Goal: Task Accomplishment & Management: Use online tool/utility

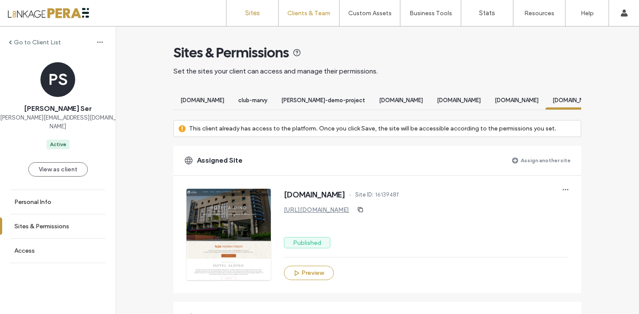
scroll to position [822, 0]
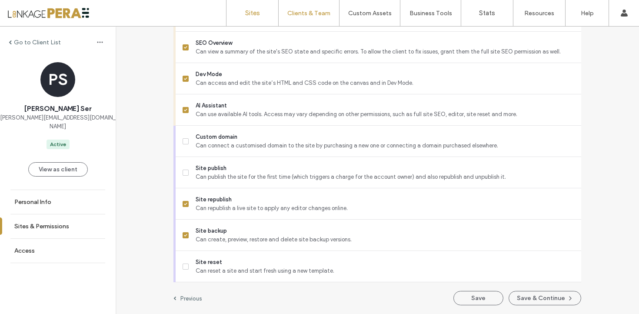
click at [270, 22] on link "Sites" at bounding box center [253, 13] width 52 height 26
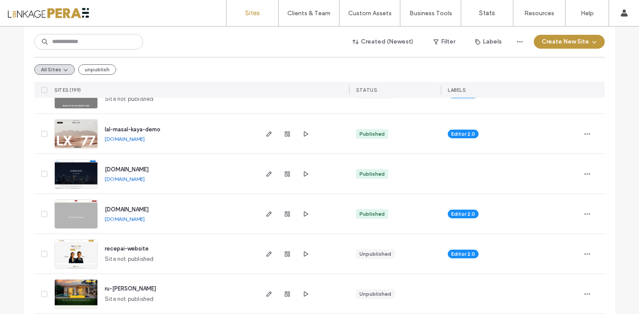
scroll to position [232, 0]
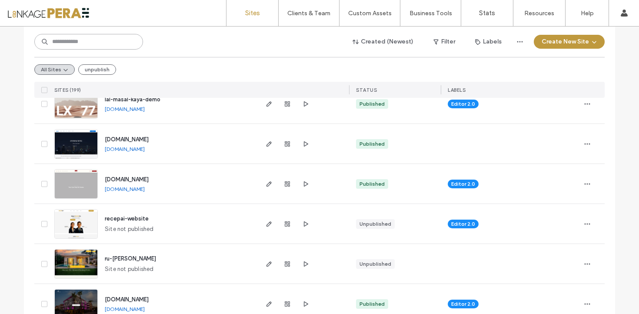
click at [97, 43] on input at bounding box center [88, 42] width 109 height 16
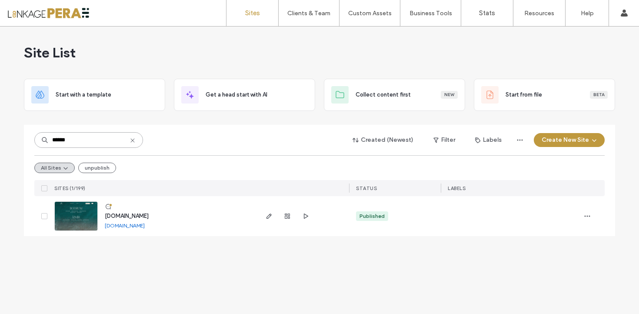
scroll to position [0, 0]
type input "******"
click at [129, 217] on span "www.cactushotels.com" at bounding box center [127, 216] width 44 height 7
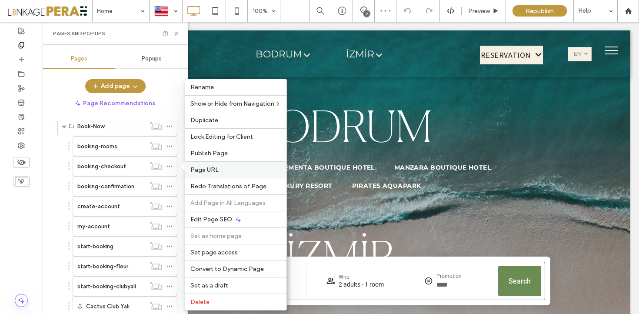
click at [224, 173] on label "Page URL" at bounding box center [235, 169] width 91 height 7
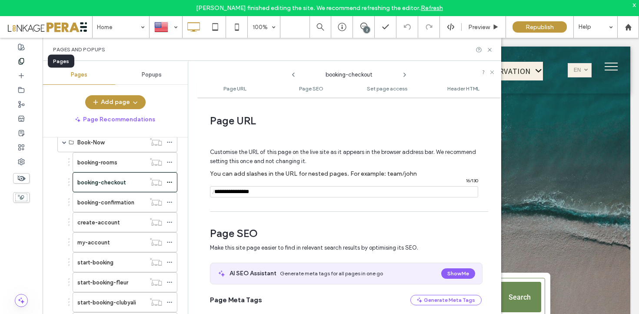
click at [16, 63] on div at bounding box center [21, 61] width 43 height 14
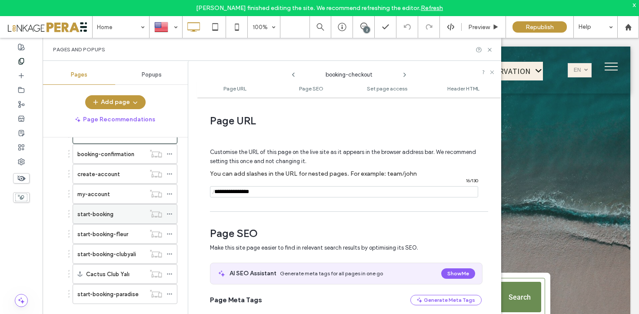
click at [111, 220] on div "start-booking" at bounding box center [111, 213] width 68 height 19
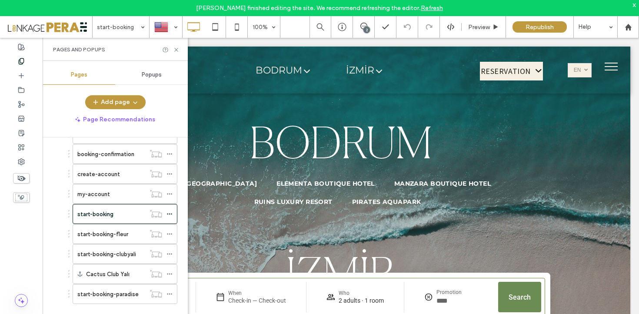
click at [636, 5] on div at bounding box center [319, 157] width 639 height 314
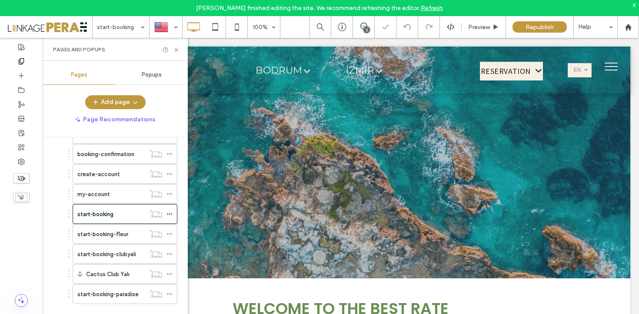
click at [634, 6] on div "x" at bounding box center [635, 4] width 4 height 7
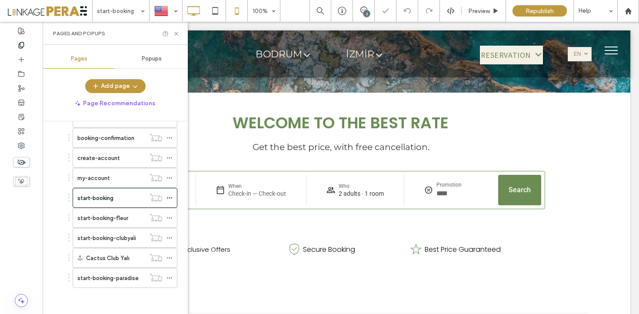
scroll to position [166, 0]
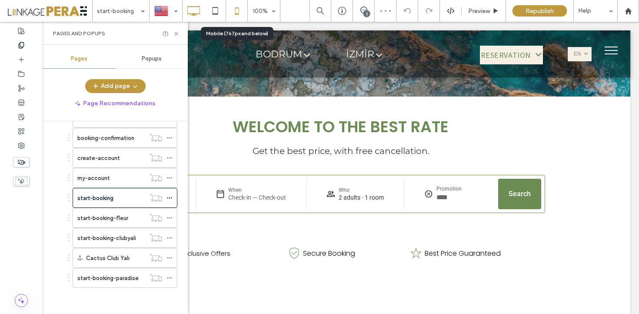
click at [239, 12] on icon at bounding box center [236, 10] width 17 height 17
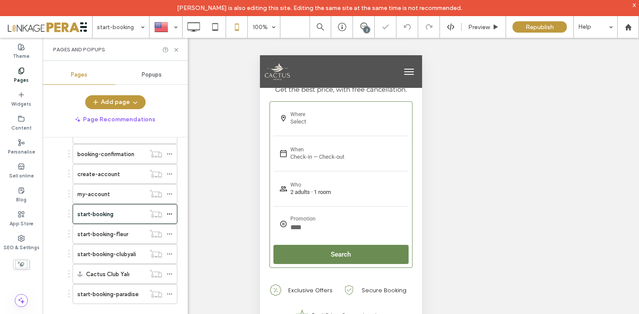
scroll to position [172, 0]
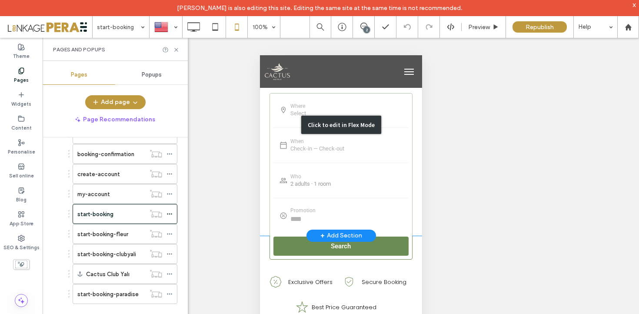
click at [264, 234] on div "Click to edit in Flex Mode" at bounding box center [341, 125] width 162 height 222
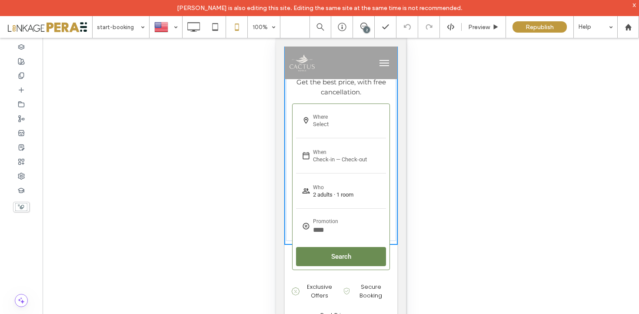
scroll to position [169, 0]
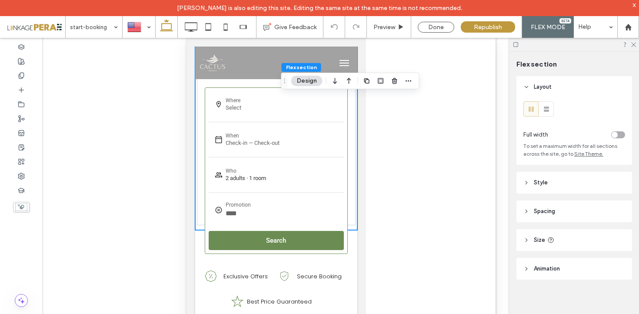
type input "*"
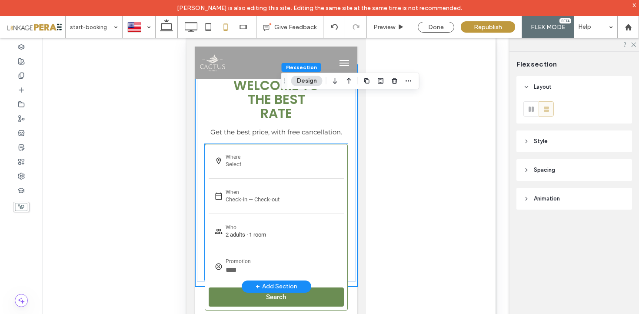
scroll to position [187, 0]
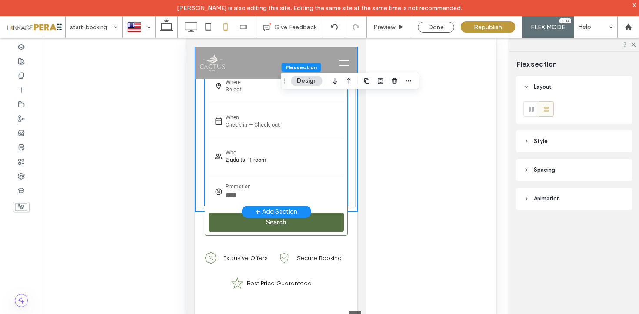
click at [343, 217] on ui-button "Search" at bounding box center [275, 222] width 135 height 19
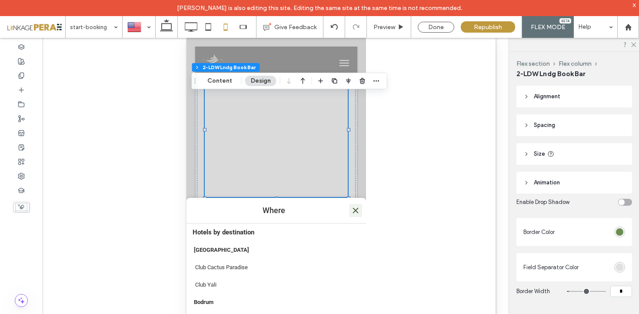
click at [356, 211] on icon "Close" at bounding box center [355, 211] width 6 height 6
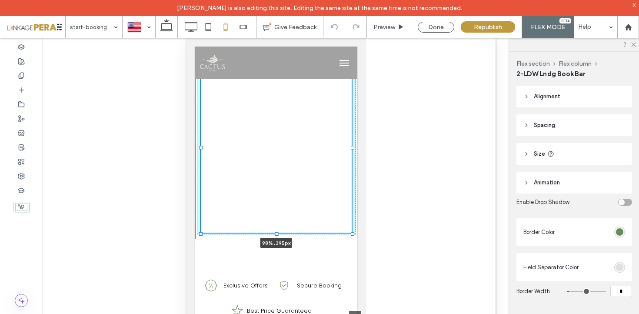
drag, startPoint x: 348, startPoint y: 197, endPoint x: 352, endPoint y: 214, distance: 18.3
click at [352, 214] on div "Welcome to the best rate Get the best price, with free cancellation. 98% , 395px" at bounding box center [276, 114] width 162 height 249
type input "**"
type input "***"
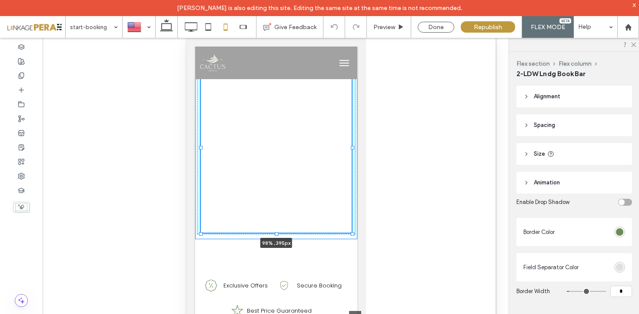
type input "***"
